Goal: Information Seeking & Learning: Learn about a topic

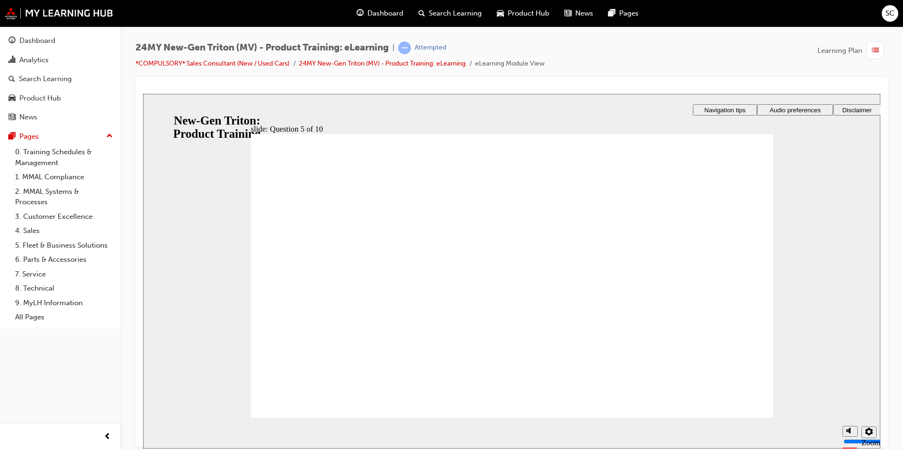
checkbox input "true"
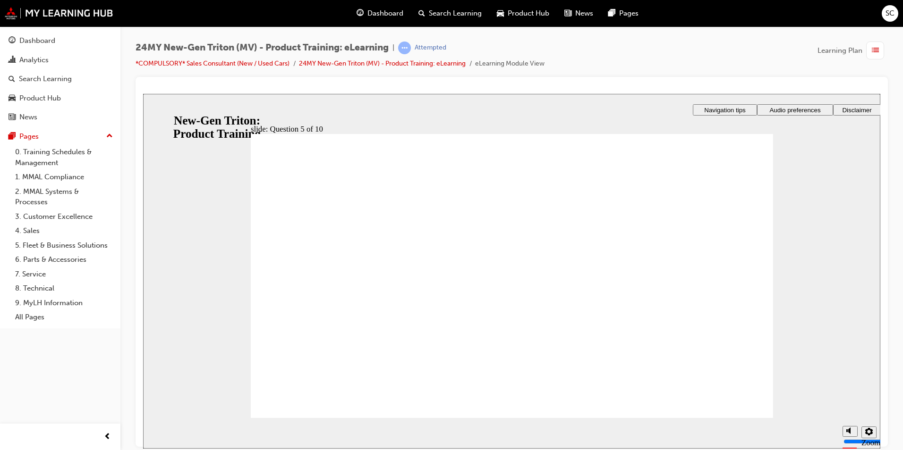
drag, startPoint x: 739, startPoint y: 381, endPoint x: 700, endPoint y: 407, distance: 47.3
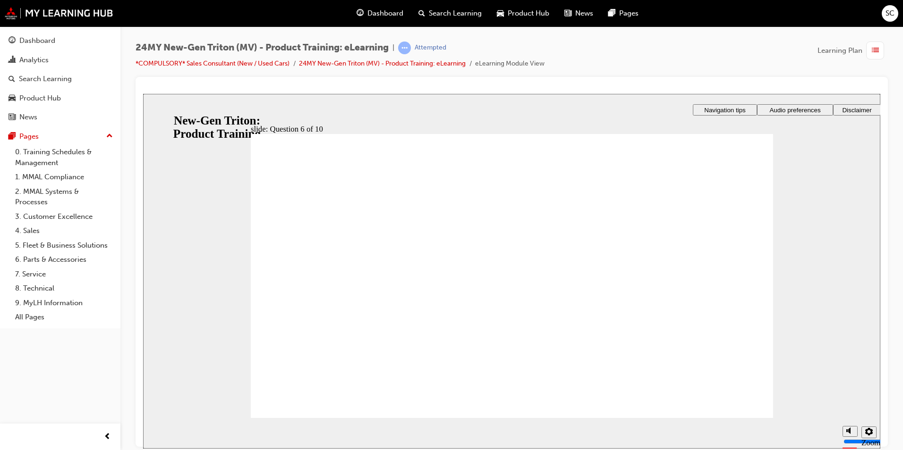
click at [893, 7] on div "SC" at bounding box center [889, 13] width 17 height 17
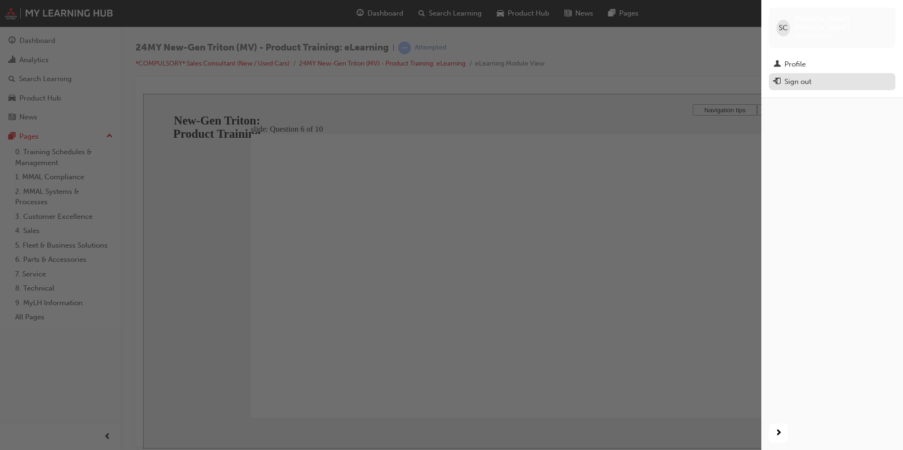
click at [822, 76] on div "Sign out" at bounding box center [831, 82] width 117 height 12
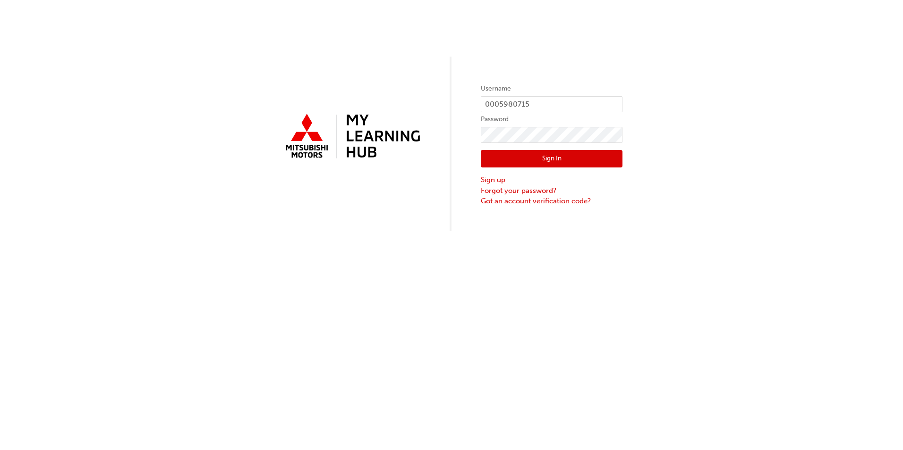
click at [538, 155] on button "Sign In" at bounding box center [552, 159] width 142 height 18
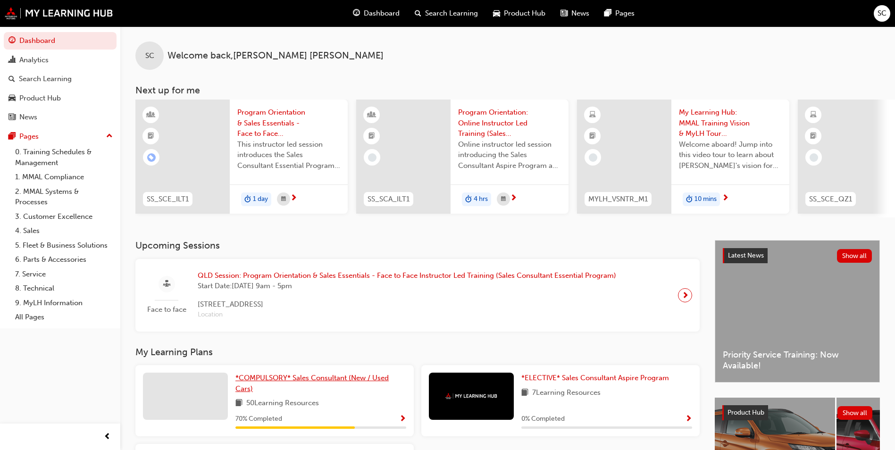
click at [311, 381] on span "*COMPULSORY* Sales Consultant (New / Used Cars)" at bounding box center [312, 383] width 153 height 19
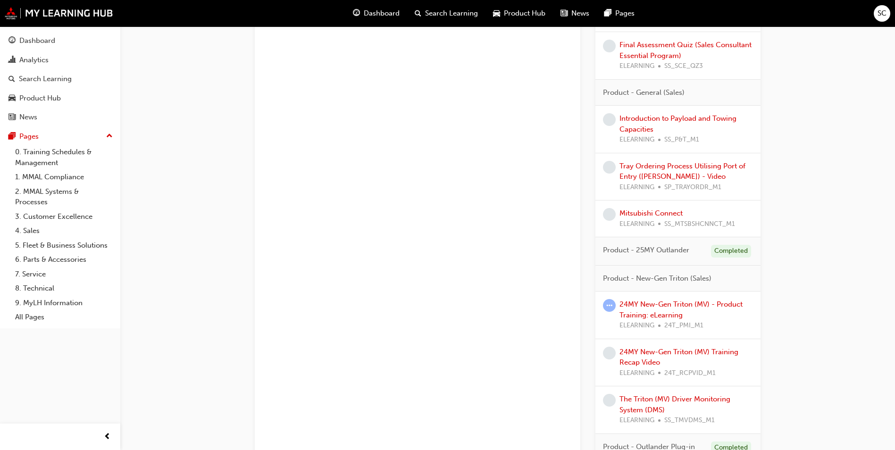
scroll to position [802, 0]
click at [668, 305] on link "24MY New-Gen Triton (MV) - Product Training: eLearning" at bounding box center [681, 307] width 123 height 19
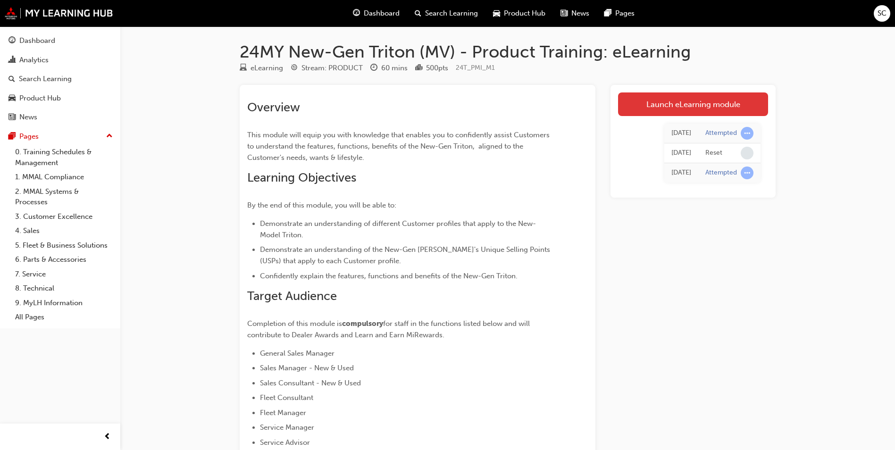
click at [726, 101] on link "Launch eLearning module" at bounding box center [693, 105] width 150 height 24
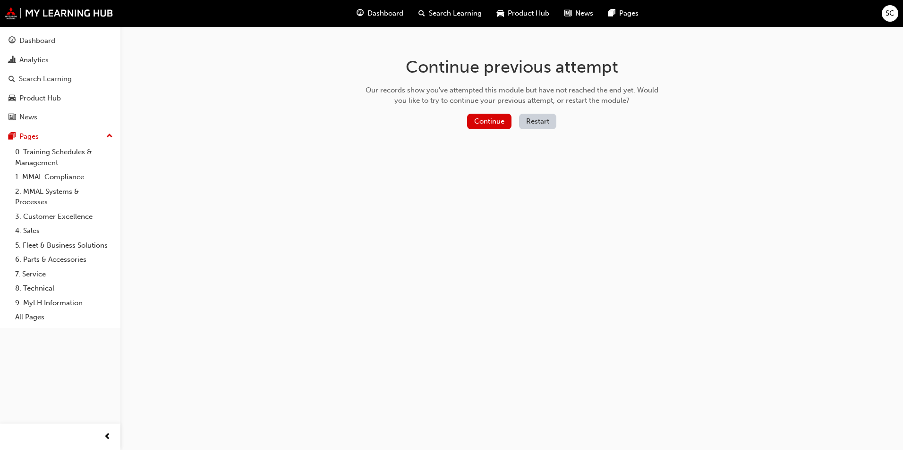
click at [528, 119] on button "Restart" at bounding box center [537, 122] width 37 height 16
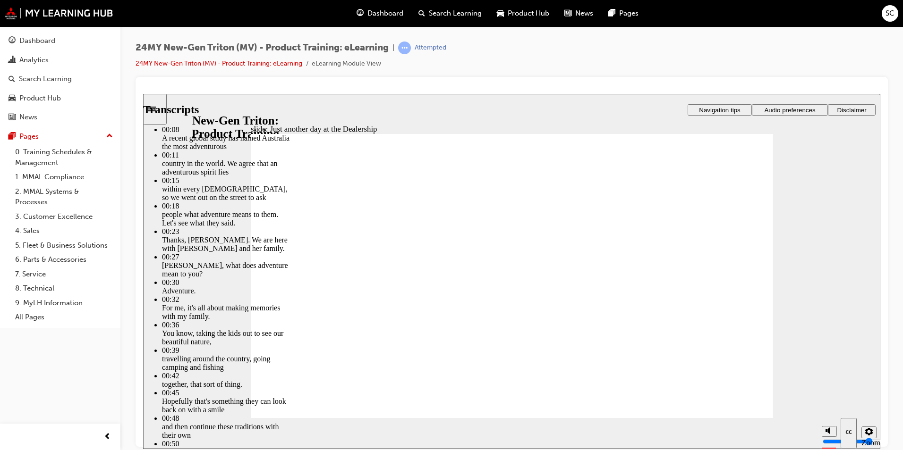
type input "260"
